Goal: Use online tool/utility: Utilize a website feature to perform a specific function

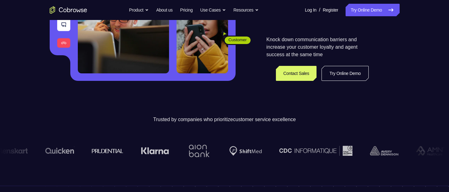
scroll to position [132, 0]
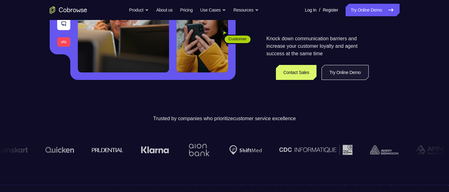
click at [354, 74] on link "Try Online Demo" at bounding box center [344, 72] width 47 height 15
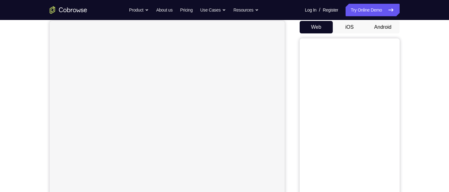
scroll to position [60, 0]
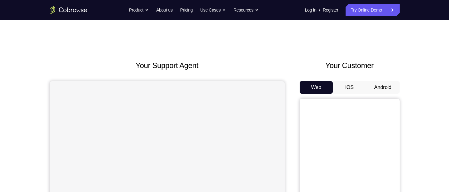
scroll to position [24, 0]
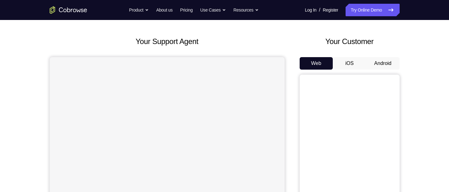
click at [387, 62] on button "Android" at bounding box center [382, 63] width 33 height 12
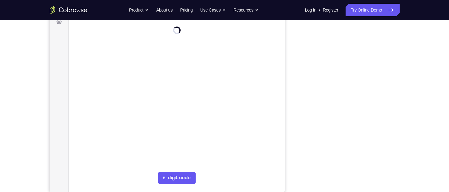
scroll to position [0, 0]
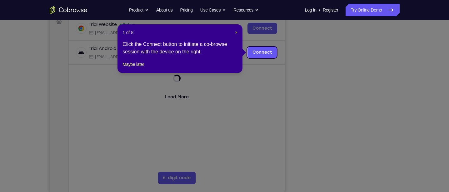
click at [235, 33] on span "×" at bounding box center [236, 32] width 2 height 5
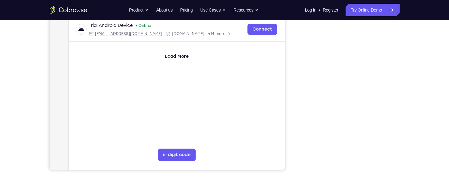
scroll to position [125, 0]
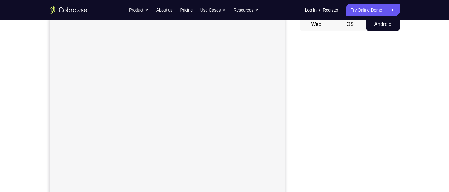
scroll to position [63, 0]
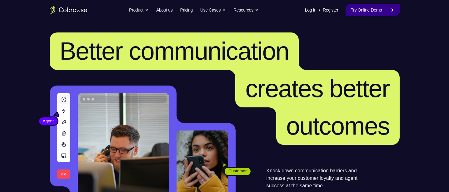
click at [370, 11] on link "Try Online Demo" at bounding box center [372, 10] width 54 height 12
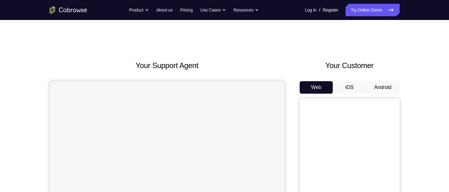
click at [384, 85] on button "Android" at bounding box center [382, 87] width 33 height 12
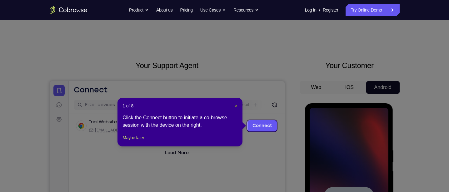
click at [235, 105] on span "×" at bounding box center [236, 105] width 2 height 5
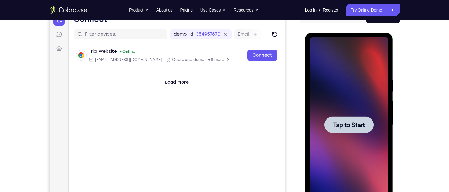
scroll to position [73, 0]
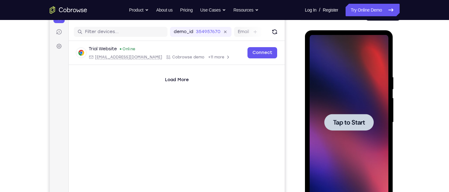
click at [357, 121] on span "Tap to Start" at bounding box center [349, 122] width 32 height 6
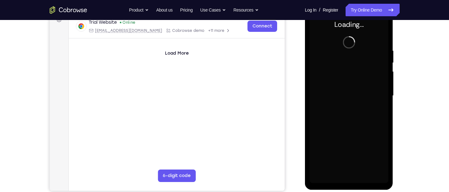
scroll to position [101, 0]
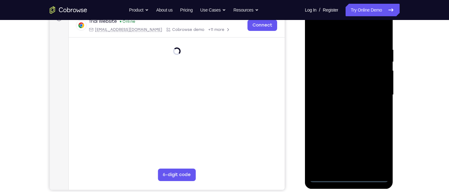
click at [351, 172] on div at bounding box center [348, 94] width 79 height 175
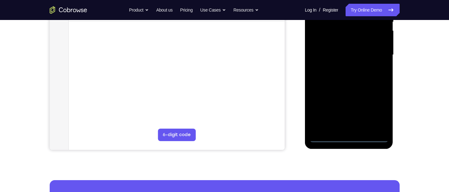
scroll to position [139, 0]
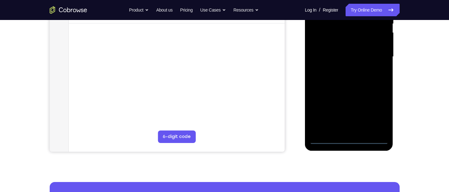
click at [351, 138] on div at bounding box center [348, 56] width 79 height 175
click at [376, 110] on div at bounding box center [348, 56] width 79 height 175
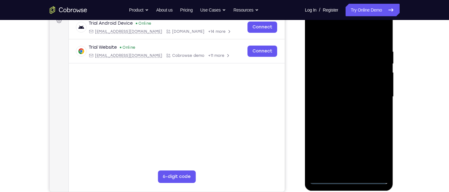
scroll to position [91, 0]
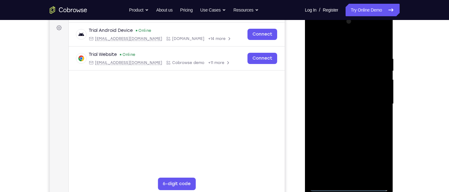
click at [348, 43] on div at bounding box center [348, 104] width 79 height 175
click at [375, 103] on div at bounding box center [348, 104] width 79 height 175
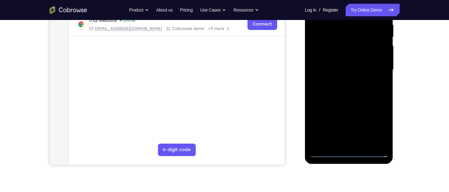
scroll to position [125, 0]
click at [343, 143] on div at bounding box center [348, 70] width 79 height 175
click at [367, 62] on div at bounding box center [348, 70] width 79 height 175
click at [312, 142] on div at bounding box center [348, 70] width 79 height 175
click at [336, 120] on div at bounding box center [348, 70] width 79 height 175
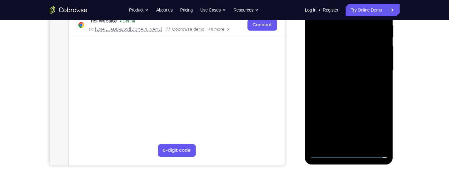
click at [311, 142] on div at bounding box center [348, 70] width 79 height 175
click at [370, 117] on div at bounding box center [348, 70] width 79 height 175
click at [313, 118] on div at bounding box center [348, 70] width 79 height 175
click at [370, 129] on div at bounding box center [348, 70] width 79 height 175
click at [365, 106] on div at bounding box center [348, 70] width 79 height 175
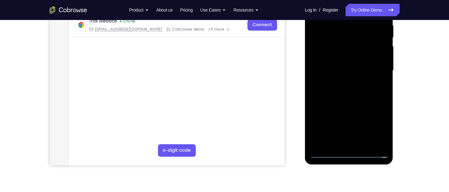
click at [312, 141] on div at bounding box center [348, 70] width 79 height 175
click at [335, 121] on div at bounding box center [348, 70] width 79 height 175
click at [311, 142] on div at bounding box center [348, 70] width 79 height 175
click at [383, 105] on div at bounding box center [348, 70] width 79 height 175
click at [369, 120] on div at bounding box center [348, 70] width 79 height 175
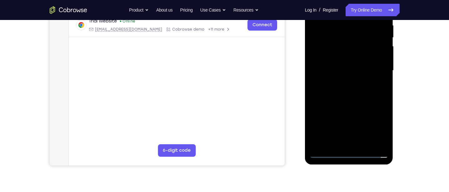
click at [351, 57] on div at bounding box center [348, 70] width 79 height 175
click at [383, 109] on div at bounding box center [348, 70] width 79 height 175
click at [328, 107] on div at bounding box center [348, 70] width 79 height 175
click at [316, 119] on div at bounding box center [348, 70] width 79 height 175
click at [340, 130] on div at bounding box center [348, 70] width 79 height 175
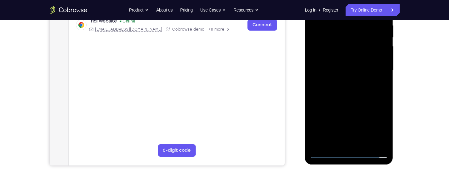
click at [327, 107] on div at bounding box center [348, 70] width 79 height 175
click at [352, 143] on div at bounding box center [348, 70] width 79 height 175
click at [376, 121] on div at bounding box center [348, 70] width 79 height 175
click at [372, 107] on div at bounding box center [348, 70] width 79 height 175
click at [348, 130] on div at bounding box center [348, 70] width 79 height 175
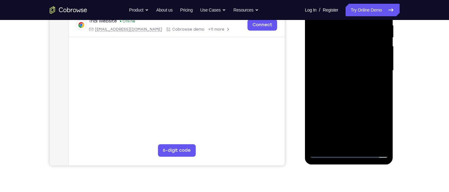
click at [329, 110] on div at bounding box center [348, 70] width 79 height 175
click at [348, 140] on div at bounding box center [348, 70] width 79 height 175
click at [320, 107] on div at bounding box center [348, 70] width 79 height 175
click at [321, 120] on div at bounding box center [348, 70] width 79 height 175
click at [345, 107] on div at bounding box center [348, 70] width 79 height 175
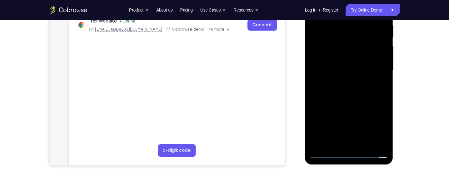
click at [312, 141] on div at bounding box center [348, 70] width 79 height 175
click at [314, 106] on div at bounding box center [348, 70] width 79 height 175
click at [321, 110] on div at bounding box center [348, 70] width 79 height 175
click at [325, 109] on div at bounding box center [348, 70] width 79 height 175
click at [382, 130] on div at bounding box center [348, 70] width 79 height 175
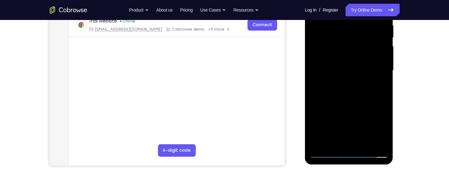
click at [327, 107] on div at bounding box center [348, 70] width 79 height 175
click at [370, 70] on div at bounding box center [348, 70] width 79 height 175
click at [362, 85] on div at bounding box center [348, 70] width 79 height 175
click at [380, 78] on div at bounding box center [348, 70] width 79 height 175
click at [326, 60] on div at bounding box center [348, 70] width 79 height 175
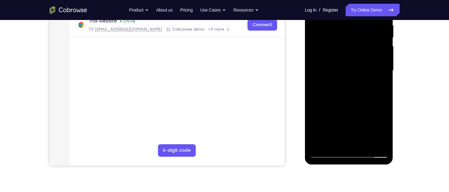
click at [327, 59] on div at bounding box center [348, 70] width 79 height 175
click at [381, 129] on div at bounding box center [348, 70] width 79 height 175
click at [378, 117] on div at bounding box center [348, 70] width 79 height 175
click at [351, 59] on div at bounding box center [348, 70] width 79 height 175
click at [339, 59] on div at bounding box center [348, 70] width 79 height 175
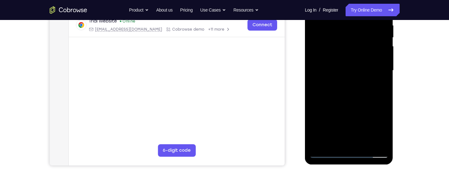
click at [338, 59] on div at bounding box center [348, 70] width 79 height 175
click at [380, 129] on div at bounding box center [348, 70] width 79 height 175
click at [326, 116] on div at bounding box center [348, 70] width 79 height 175
click at [377, 60] on div at bounding box center [348, 70] width 79 height 175
click at [363, 69] on div at bounding box center [348, 70] width 79 height 175
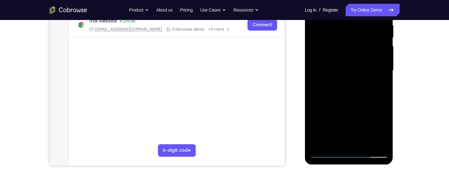
click at [363, 92] on div at bounding box center [348, 70] width 79 height 175
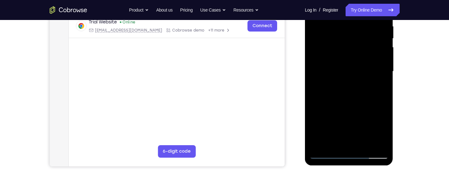
click at [370, 86] on div at bounding box center [348, 71] width 79 height 175
click at [314, 130] on div at bounding box center [348, 71] width 79 height 175
click at [363, 144] on div at bounding box center [348, 71] width 79 height 175
click at [358, 95] on div at bounding box center [348, 71] width 79 height 175
click at [360, 82] on div at bounding box center [348, 71] width 79 height 175
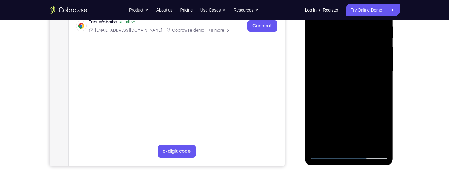
click at [355, 82] on div at bounding box center [348, 71] width 79 height 175
click at [359, 54] on div at bounding box center [348, 71] width 79 height 175
click at [336, 142] on div at bounding box center [348, 71] width 79 height 175
click at [351, 109] on div at bounding box center [348, 71] width 79 height 175
click at [319, 120] on div at bounding box center [348, 71] width 79 height 175
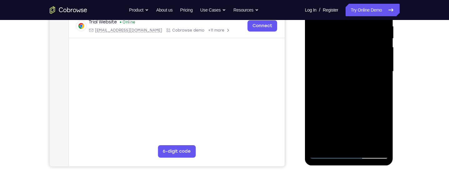
click at [347, 129] on div at bounding box center [348, 71] width 79 height 175
click at [359, 109] on div at bounding box center [348, 71] width 79 height 175
click at [351, 110] on div at bounding box center [348, 71] width 79 height 175
click at [330, 110] on div at bounding box center [348, 71] width 79 height 175
click at [356, 141] on div at bounding box center [348, 71] width 79 height 175
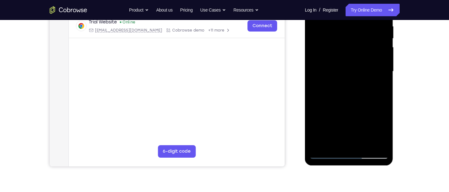
click at [335, 110] on div at bounding box center [348, 71] width 79 height 175
click at [364, 107] on div at bounding box center [348, 71] width 79 height 175
click at [348, 133] on div at bounding box center [348, 71] width 79 height 175
click at [382, 131] on div at bounding box center [348, 71] width 79 height 175
click at [382, 130] on div at bounding box center [348, 71] width 79 height 175
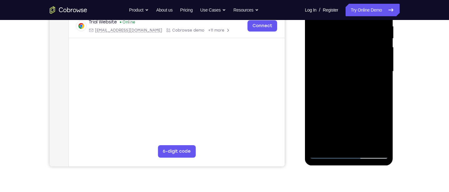
click at [366, 110] on div at bounding box center [348, 71] width 79 height 175
click at [348, 131] on div at bounding box center [348, 71] width 79 height 175
click at [354, 142] on div at bounding box center [348, 71] width 79 height 175
click at [352, 110] on div at bounding box center [348, 71] width 79 height 175
click at [366, 108] on div at bounding box center [348, 71] width 79 height 175
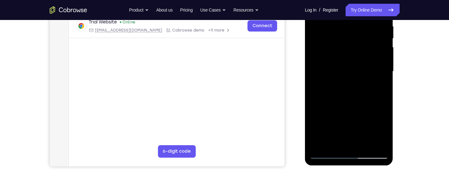
click at [346, 108] on div at bounding box center [348, 71] width 79 height 175
click at [321, 107] on div at bounding box center [348, 71] width 79 height 175
click at [316, 118] on div at bounding box center [348, 71] width 79 height 175
click at [346, 143] on div at bounding box center [348, 71] width 79 height 175
click at [340, 119] on div at bounding box center [348, 71] width 79 height 175
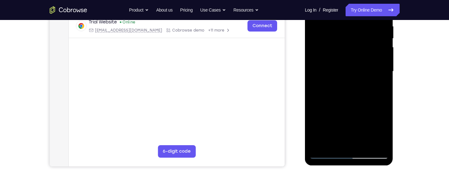
click at [336, 107] on div at bounding box center [348, 71] width 79 height 175
click at [317, 120] on div at bounding box center [348, 71] width 79 height 175
click at [364, 129] on div at bounding box center [348, 71] width 79 height 175
click at [369, 118] on div at bounding box center [348, 71] width 79 height 175
click at [377, 86] on div at bounding box center [348, 71] width 79 height 175
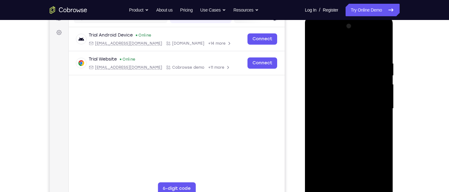
scroll to position [83, 0]
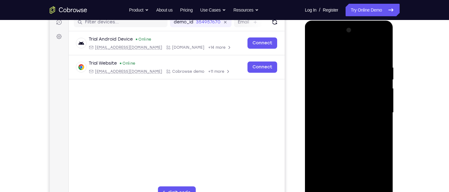
click at [311, 50] on div at bounding box center [348, 112] width 79 height 175
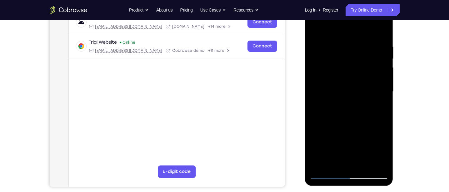
scroll to position [103, 0]
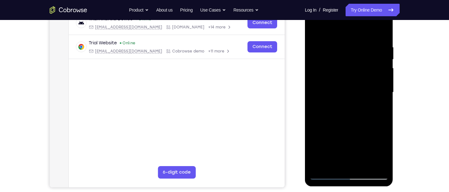
click at [316, 28] on div at bounding box center [348, 92] width 79 height 175
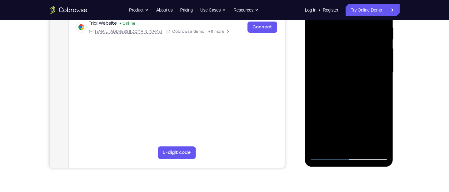
scroll to position [124, 0]
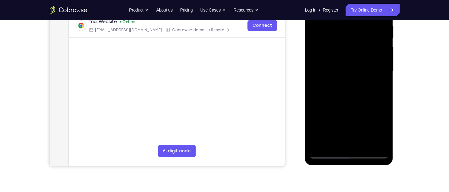
click at [334, 145] on div at bounding box center [348, 71] width 79 height 175
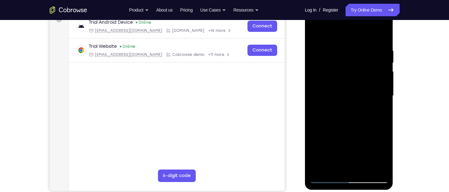
scroll to position [101, 0]
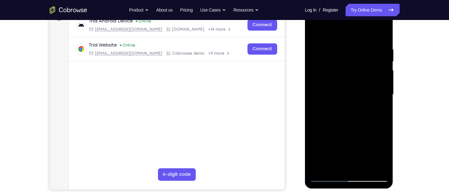
click at [353, 31] on div at bounding box center [348, 94] width 79 height 175
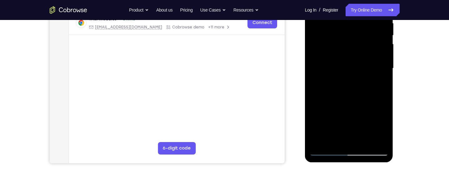
scroll to position [127, 0]
click at [372, 117] on div at bounding box center [348, 68] width 79 height 175
click at [330, 106] on div at bounding box center [348, 68] width 79 height 175
click at [329, 106] on div at bounding box center [348, 68] width 79 height 175
click at [370, 129] on div at bounding box center [348, 68] width 79 height 175
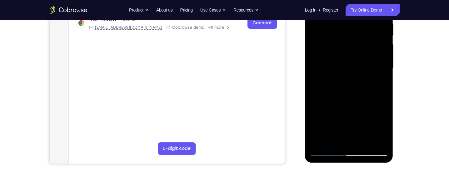
click at [373, 106] on div at bounding box center [348, 68] width 79 height 175
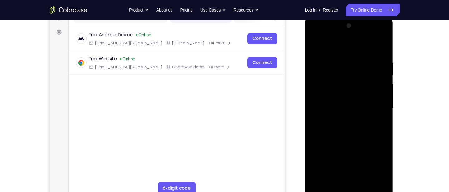
scroll to position [87, 0]
click at [348, 57] on div at bounding box center [348, 108] width 79 height 175
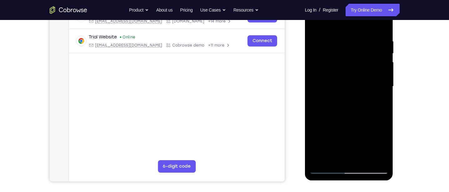
scroll to position [132, 0]
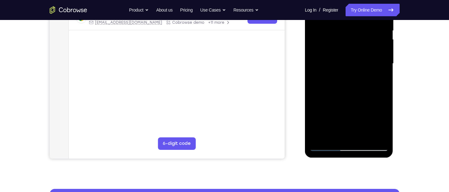
click at [382, 129] on div at bounding box center [348, 63] width 79 height 175
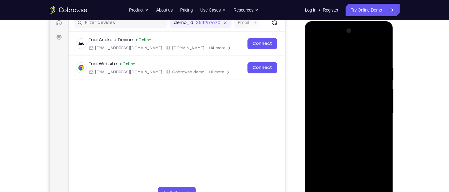
scroll to position [81, 0]
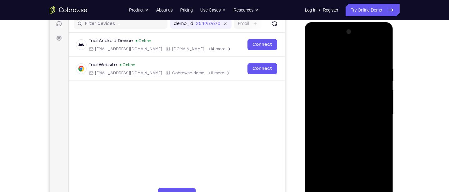
click at [314, 53] on div at bounding box center [348, 114] width 79 height 175
click at [350, 93] on div at bounding box center [348, 114] width 79 height 175
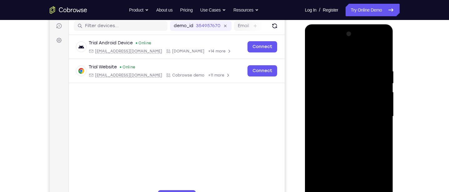
scroll to position [80, 0]
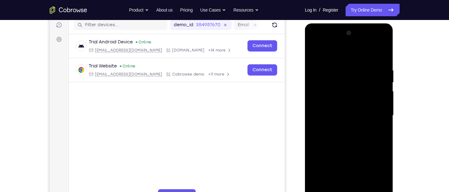
click at [314, 53] on div at bounding box center [348, 115] width 79 height 175
click at [315, 53] on div at bounding box center [348, 115] width 79 height 175
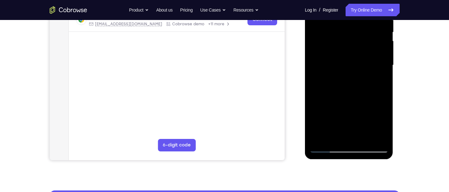
scroll to position [130, 0]
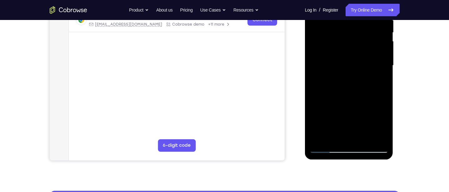
click at [320, 139] on div at bounding box center [348, 65] width 79 height 175
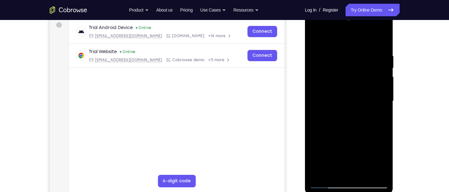
scroll to position [85, 0]
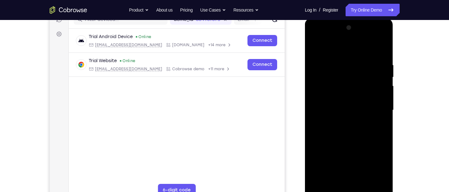
click at [310, 47] on div at bounding box center [348, 110] width 79 height 175
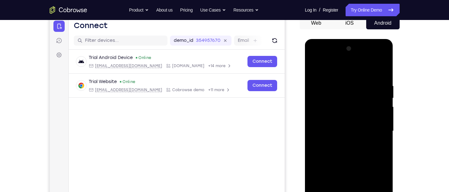
scroll to position [65, 0]
click at [342, 92] on div at bounding box center [348, 130] width 79 height 175
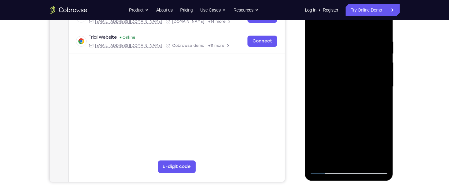
scroll to position [110, 0]
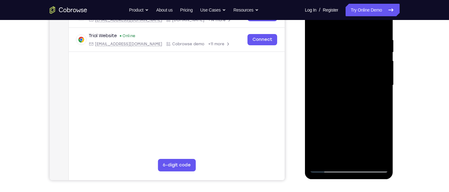
click at [351, 106] on div at bounding box center [348, 85] width 79 height 175
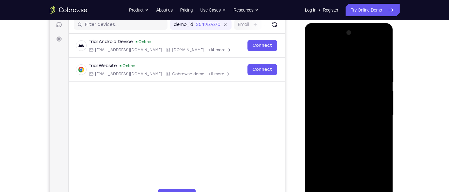
scroll to position [80, 0]
click at [316, 52] on div at bounding box center [348, 115] width 79 height 175
